Goal: Information Seeking & Learning: Learn about a topic

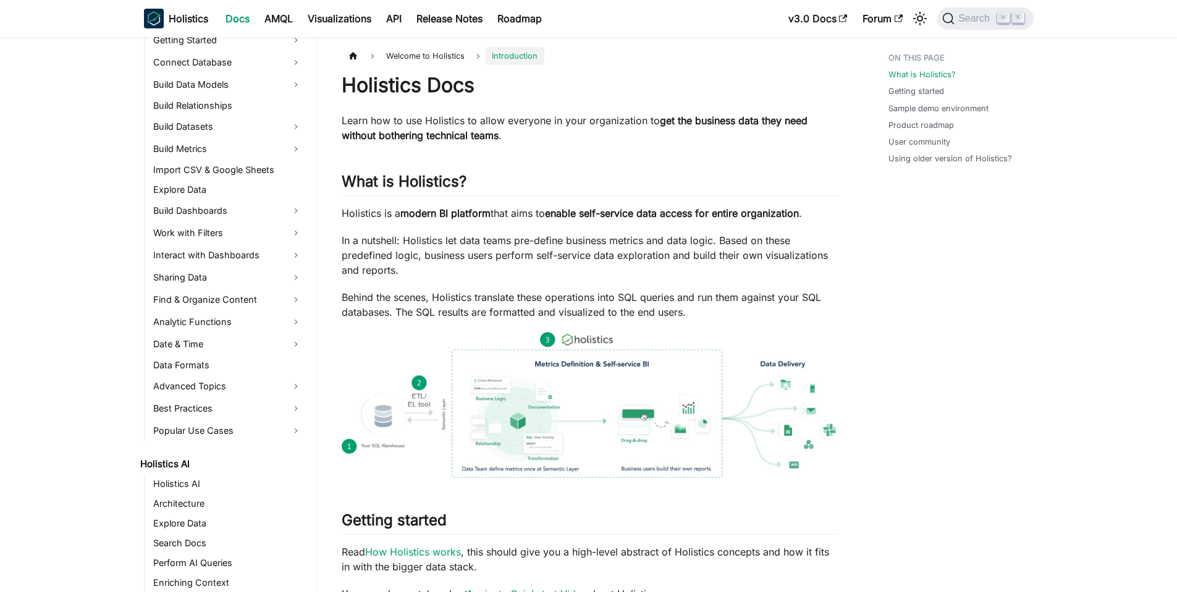
scroll to position [226, 0]
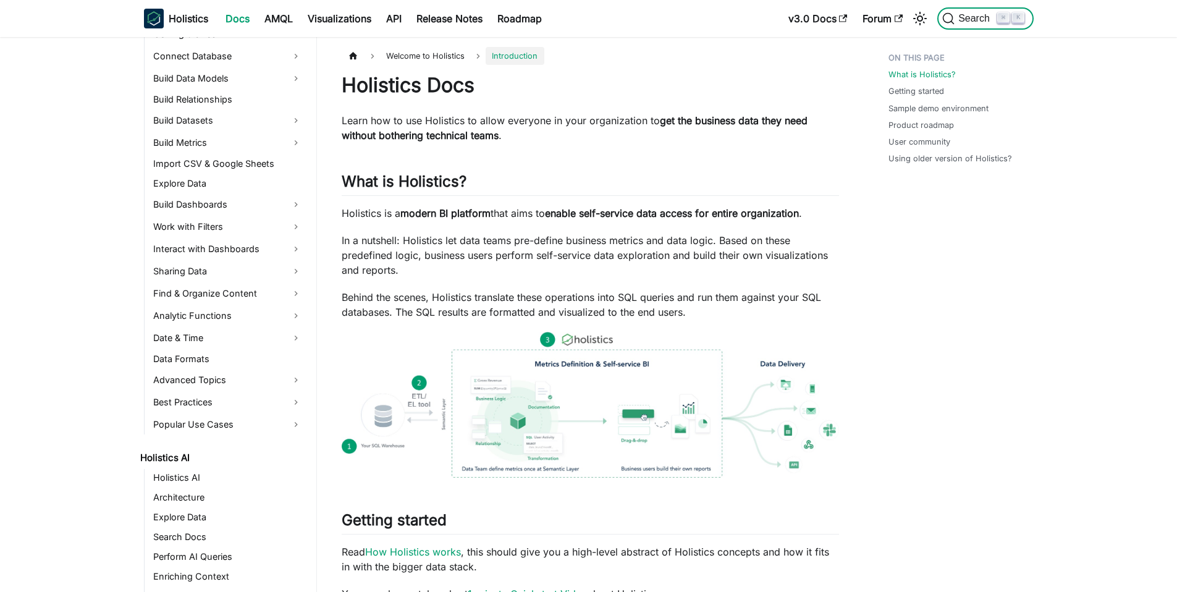
click at [966, 11] on button "Search ⌘ K" at bounding box center [985, 18] width 96 height 22
click at [972, 16] on span "Search" at bounding box center [976, 18] width 43 height 11
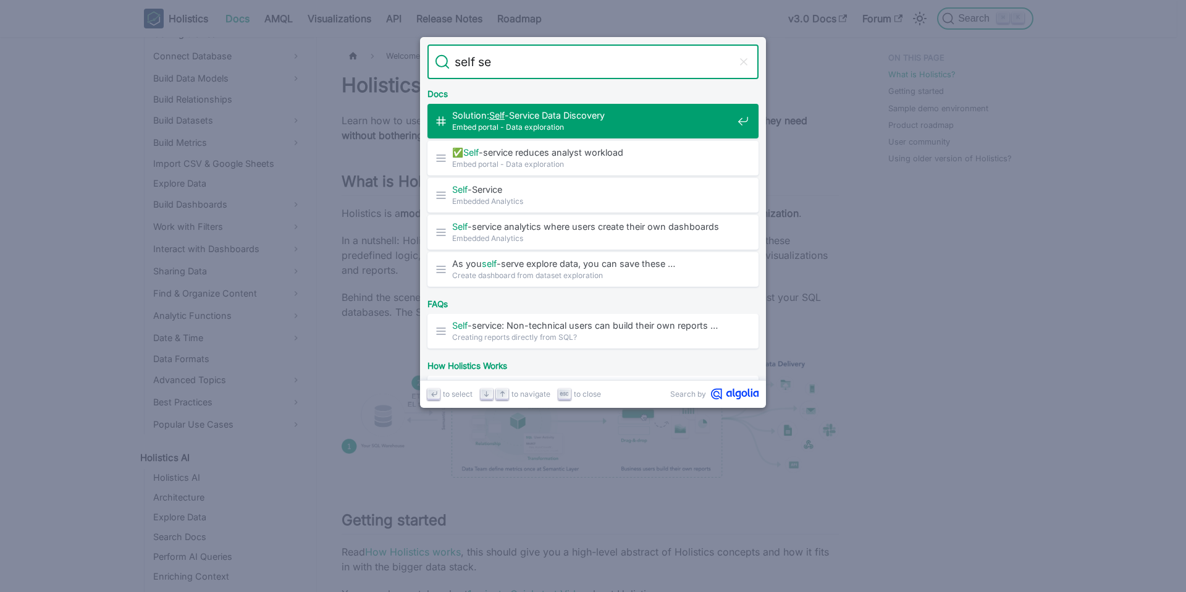
type input "self ser"
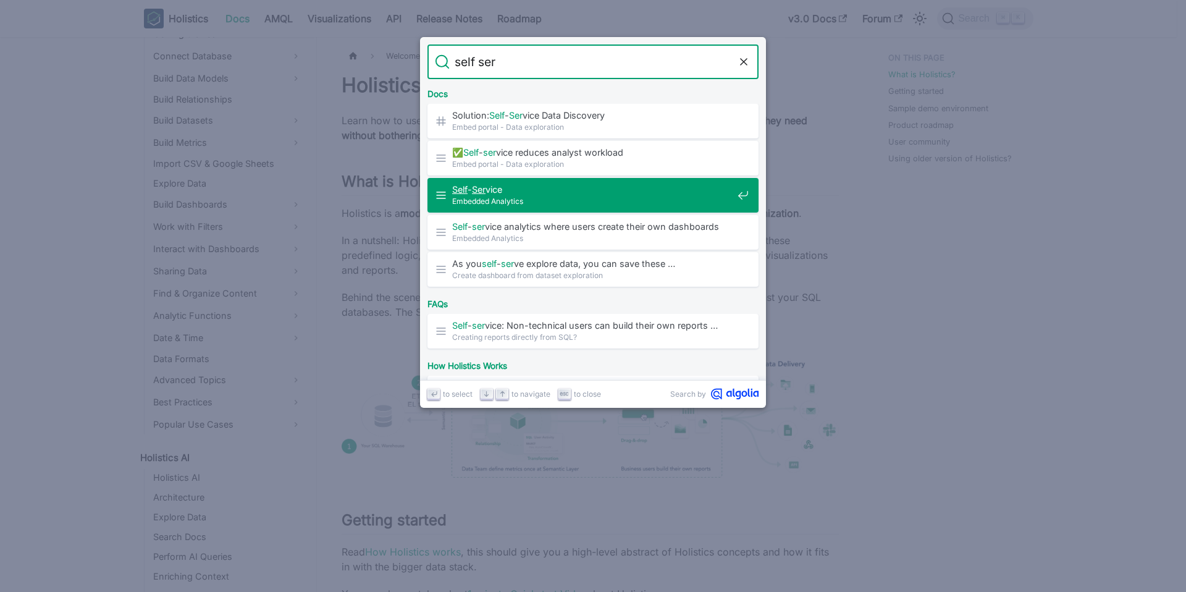
click at [547, 191] on span "Self - Ser vice" at bounding box center [592, 190] width 281 height 12
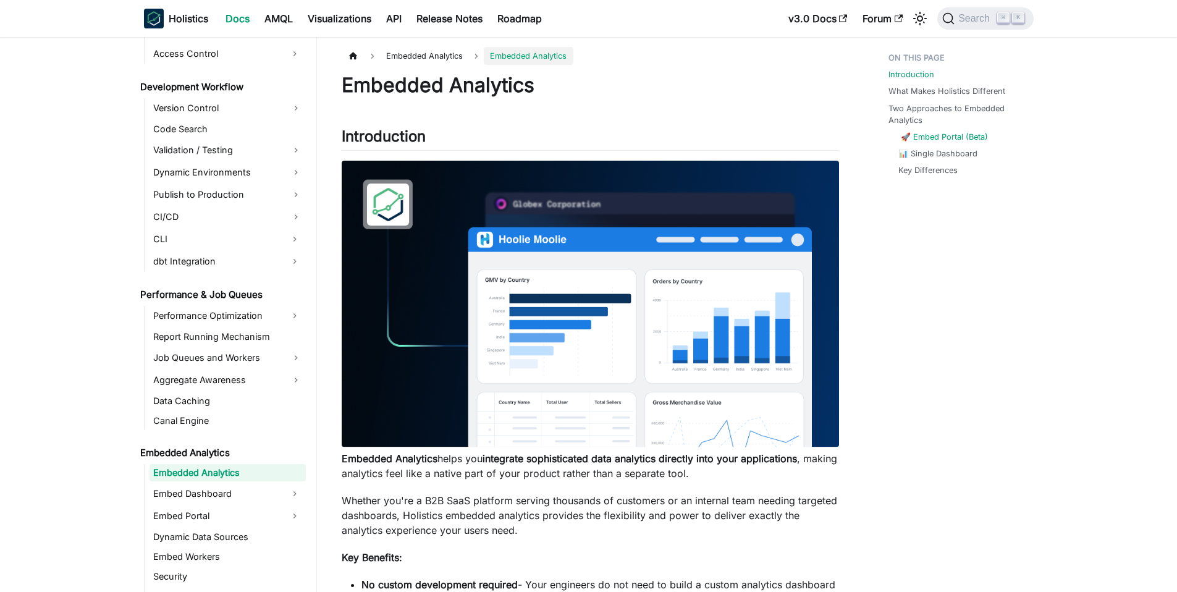
click at [945, 135] on link "🚀 Embed Portal (Beta)" at bounding box center [944, 137] width 87 height 12
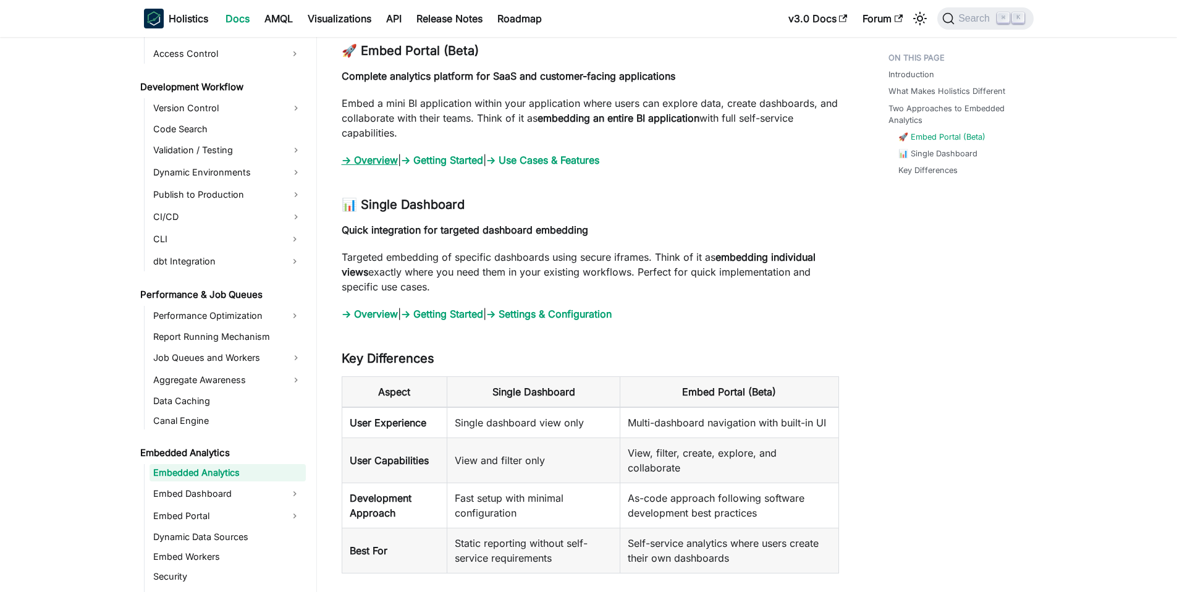
click at [376, 160] on link "→ Overview" at bounding box center [370, 160] width 56 height 12
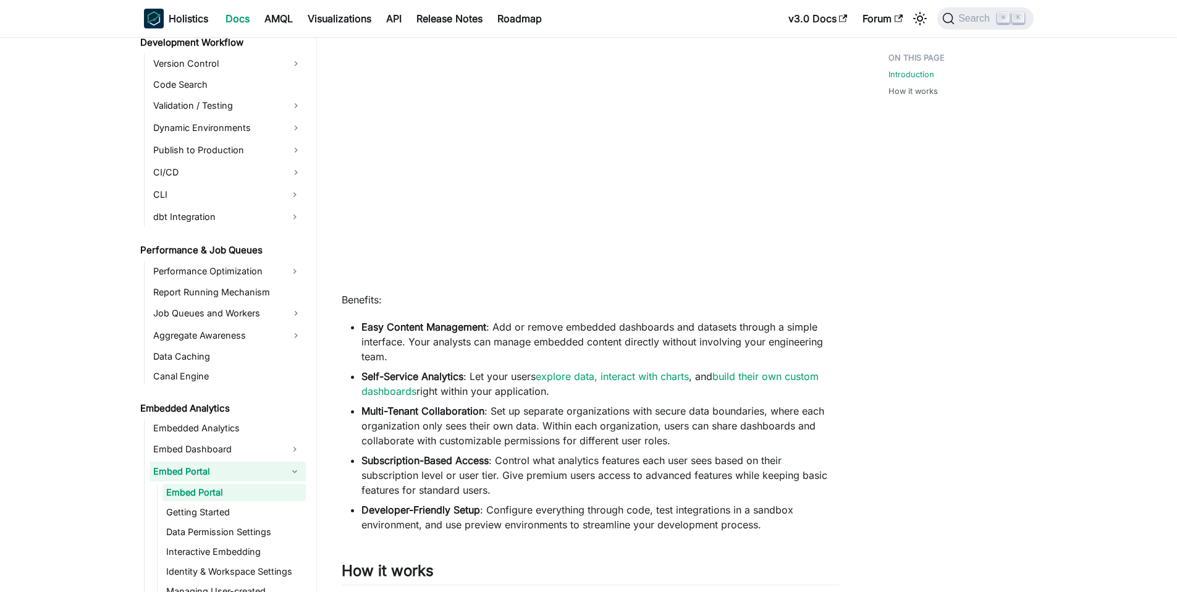
scroll to position [411, 0]
